Goal: Communication & Community: Answer question/provide support

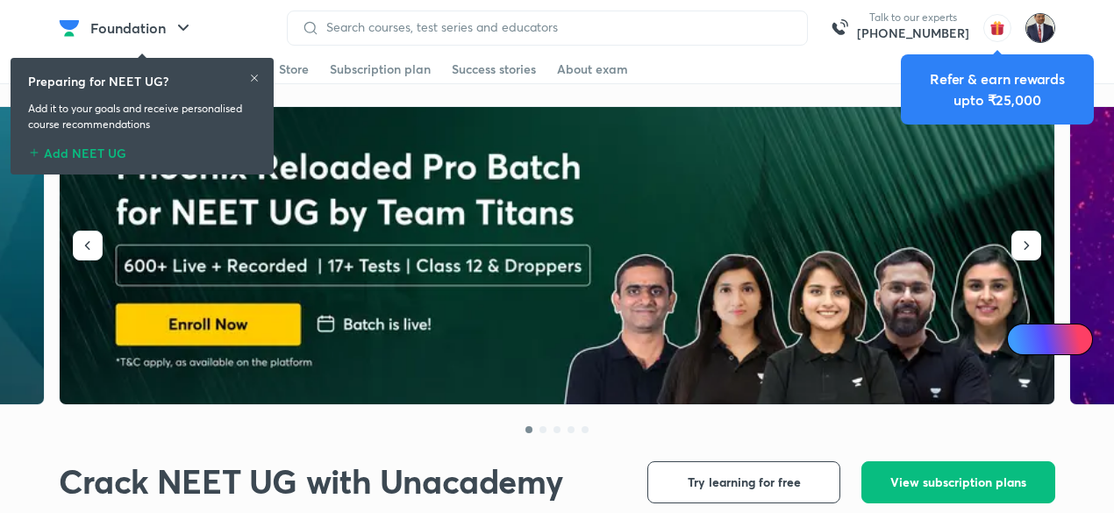
click at [1037, 27] on img at bounding box center [1041, 28] width 30 height 30
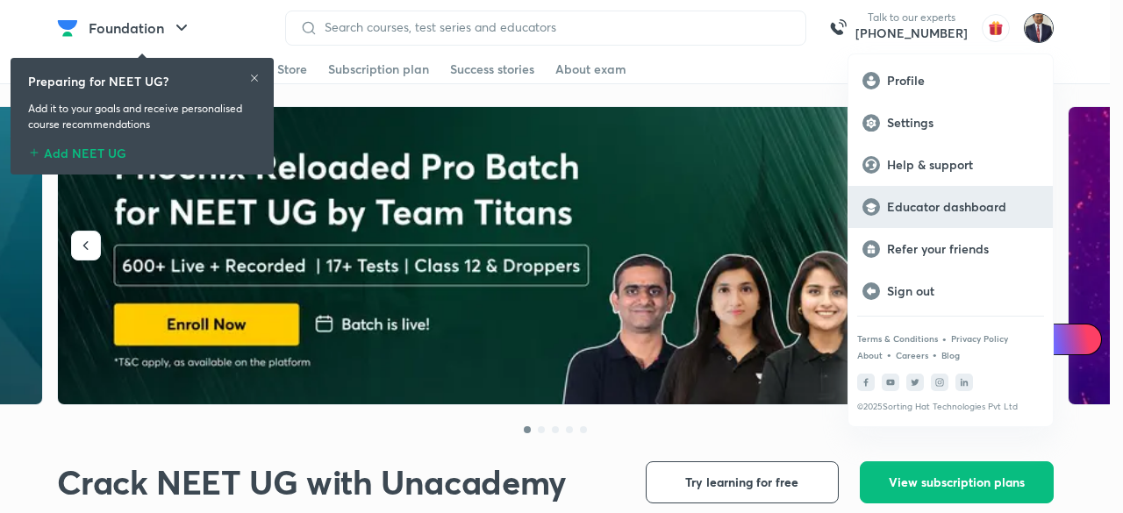
click at [936, 210] on p "Educator dashboard" at bounding box center [963, 207] width 152 height 16
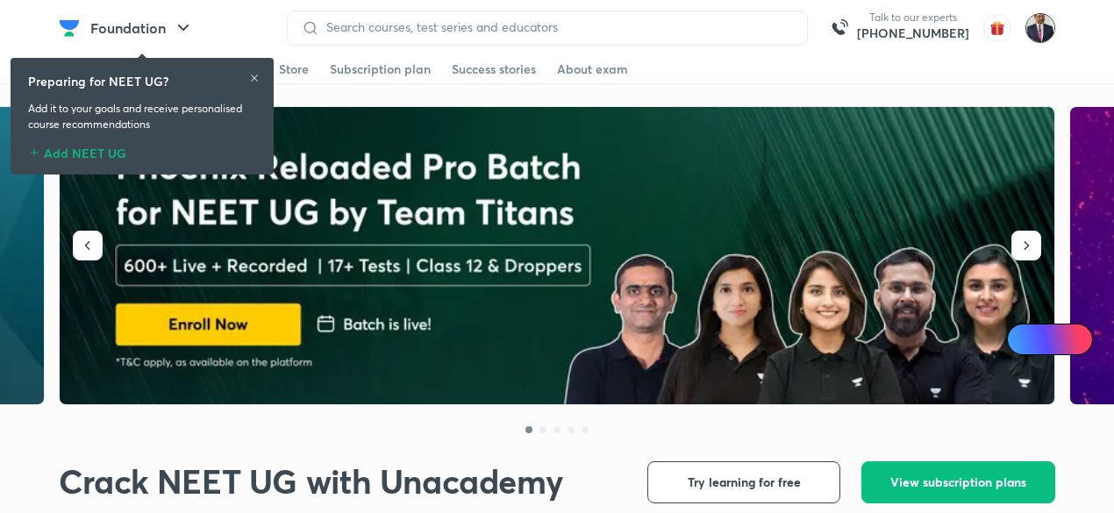
click at [1040, 32] on img at bounding box center [1041, 28] width 30 height 30
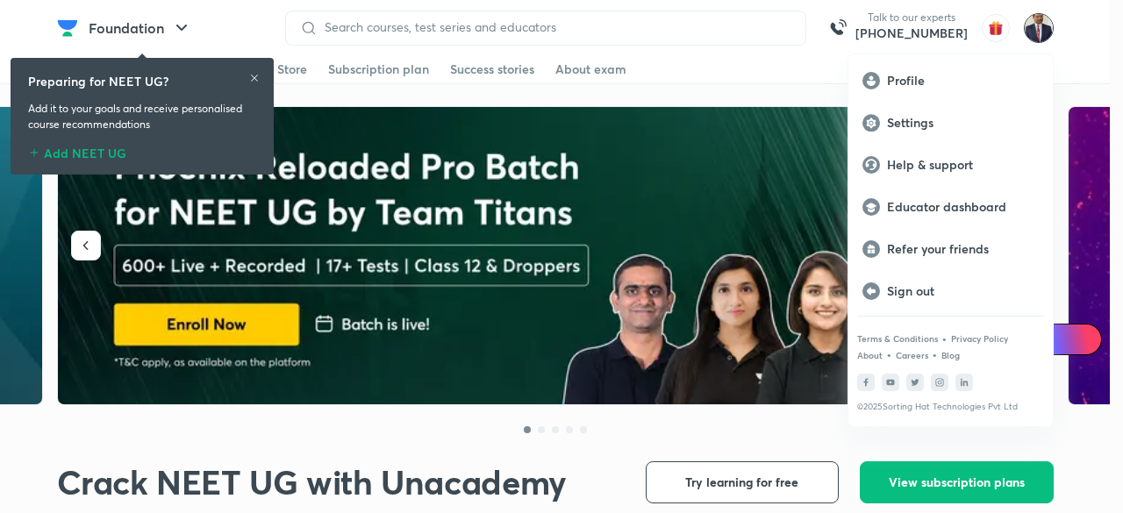
click at [930, 206] on p "Educator dashboard" at bounding box center [963, 207] width 152 height 16
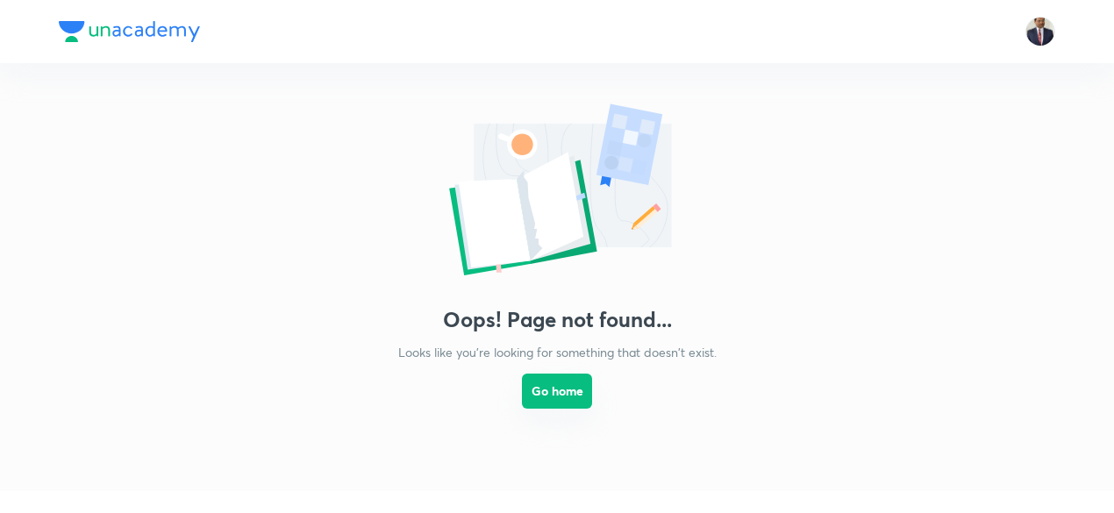
click at [556, 382] on button "Go home" at bounding box center [557, 391] width 70 height 35
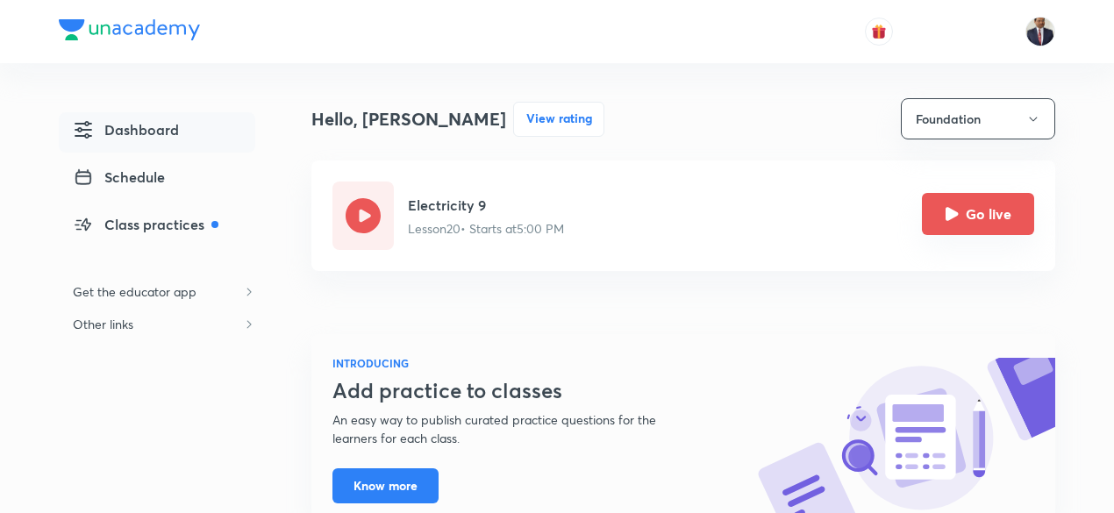
click at [934, 219] on button "Go live" at bounding box center [978, 214] width 112 height 42
